Goal: Information Seeking & Learning: Learn about a topic

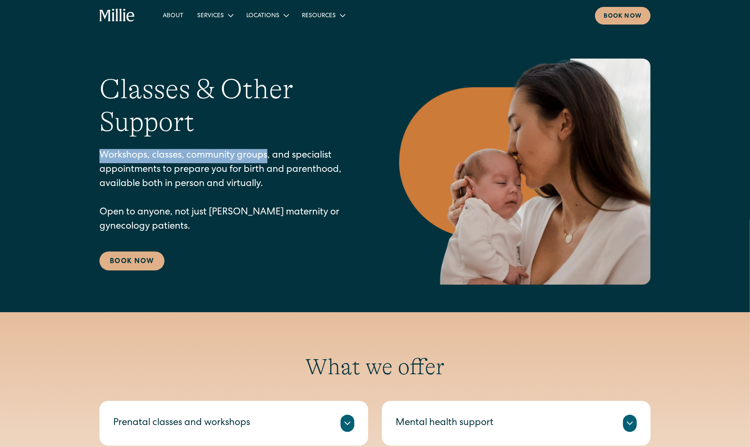
click at [118, 12] on icon "home" at bounding box center [118, 16] width 36 height 14
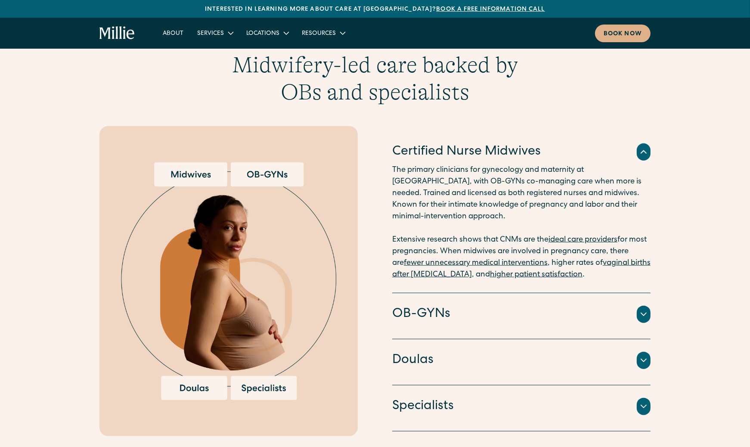
scroll to position [835, 0]
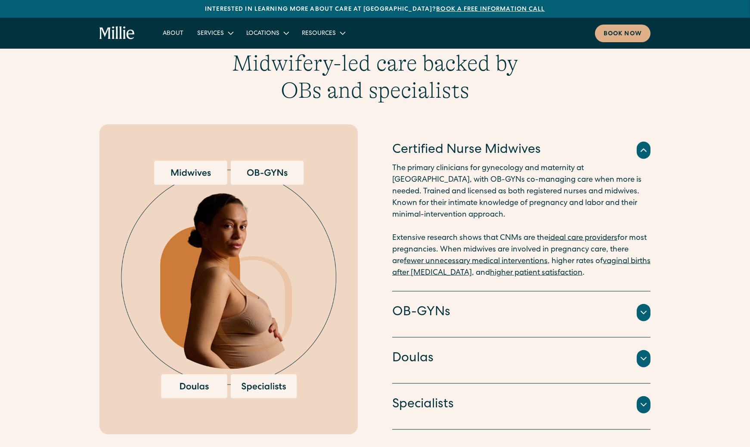
click at [639, 145] on icon at bounding box center [644, 150] width 10 height 10
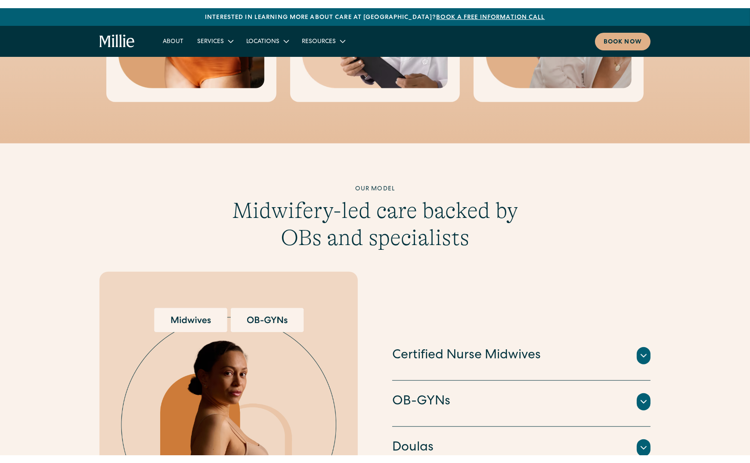
scroll to position [692, 0]
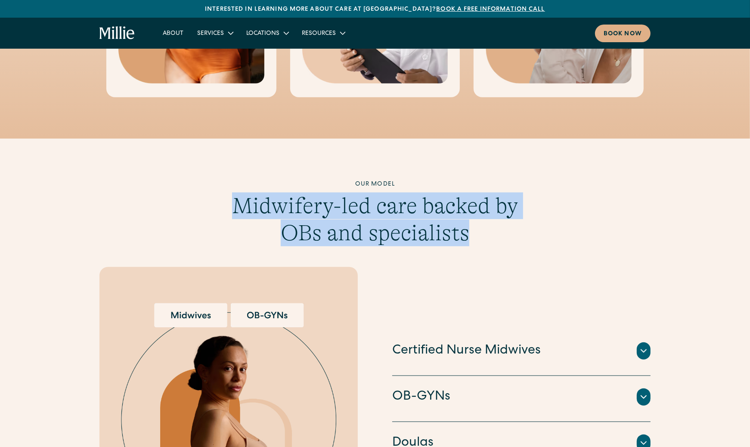
drag, startPoint x: 234, startPoint y: 193, endPoint x: 469, endPoint y: 222, distance: 236.1
click at [469, 222] on h3 "Midwifery-led care backed by OBs and specialists" at bounding box center [375, 220] width 331 height 54
copy h3 "Midwifery-led care backed by OBs and specialists"
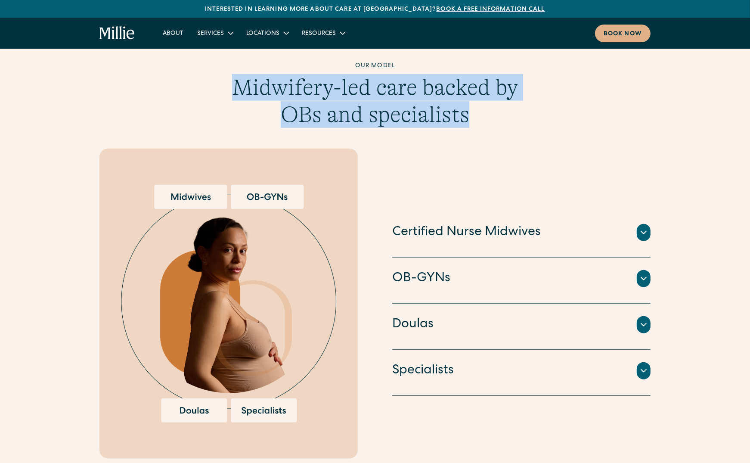
scroll to position [812, 0]
